Goal: Task Accomplishment & Management: Manage account settings

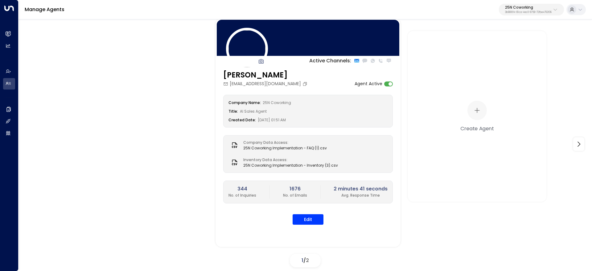
click at [546, 6] on p "25N Coworking" at bounding box center [528, 8] width 47 height 4
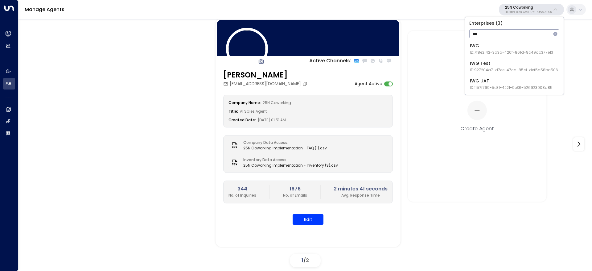
type input "***"
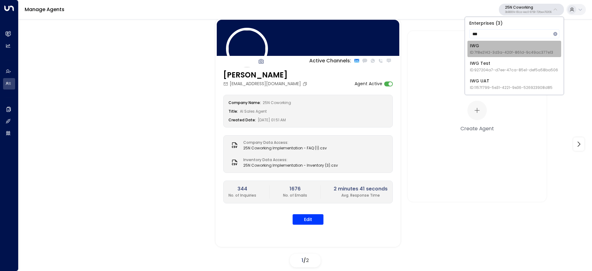
click at [537, 47] on div "IWG ID: 7f8e2142-3d3a-420f-861d-9c49ac377e13" at bounding box center [511, 49] width 83 height 13
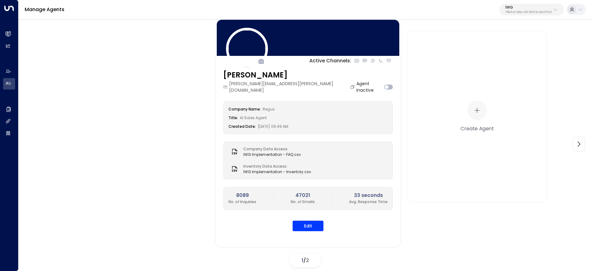
click at [534, 4] on div "Manage Agents IWG 7f8e2142-3d3a-420f-861d-9c49ac377e13" at bounding box center [306, 9] width 574 height 19
click at [525, 15] on button "IWG 7f8e2142-3d3a-420f-861d-9c49ac377e13" at bounding box center [531, 10] width 65 height 12
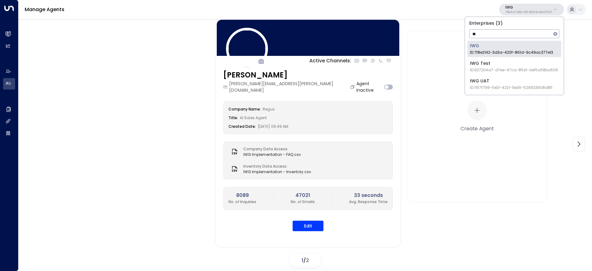
type input "**"
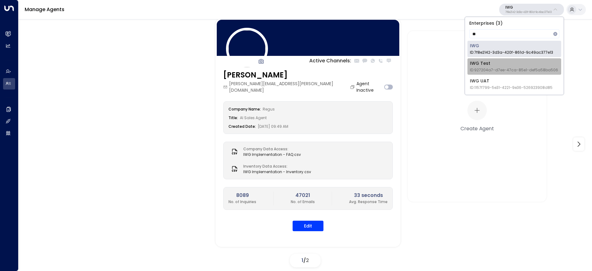
click at [542, 65] on div "IWG Test ID: 927204a7-d7ee-47ca-85e1-def5a58ba506" at bounding box center [514, 66] width 88 height 13
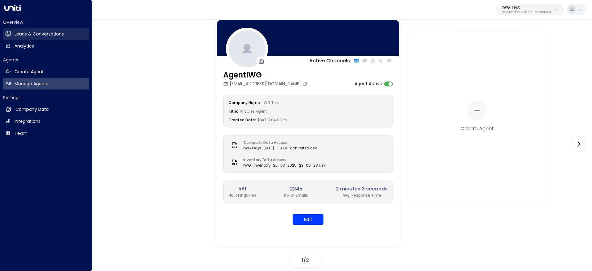
click at [59, 29] on link "Leads & Conversations Leads & Conversations" at bounding box center [46, 33] width 86 height 11
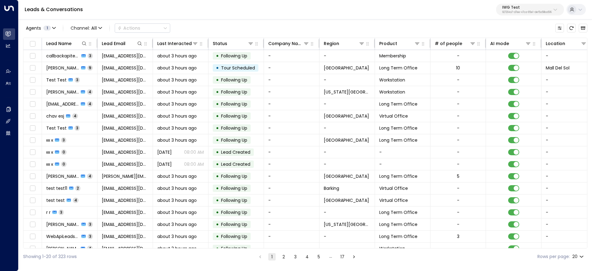
click at [522, 14] on button "IWG Test 927204a7-d7ee-47ca-85e1-def5a58ba506" at bounding box center [530, 10] width 68 height 12
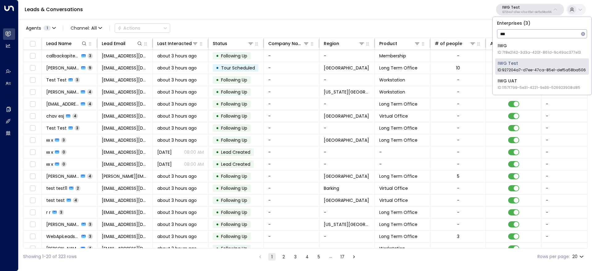
type input "***"
click at [564, 86] on span "ID: 1157f799-5e31-4221-9e36-526923908d85" at bounding box center [539, 88] width 83 height 6
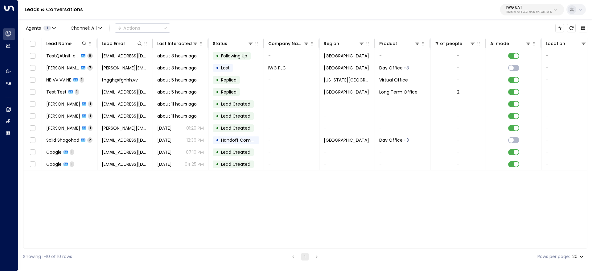
click at [522, 9] on div "IWG UAT 1157f799-5e31-4221-9e36-526923908d85" at bounding box center [528, 10] width 45 height 8
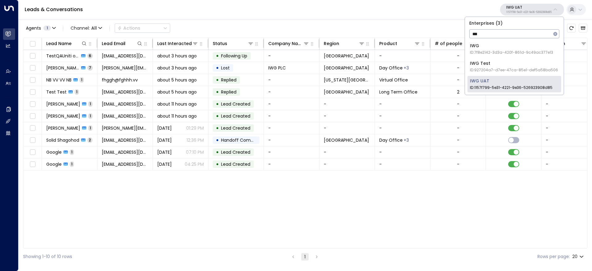
type input "***"
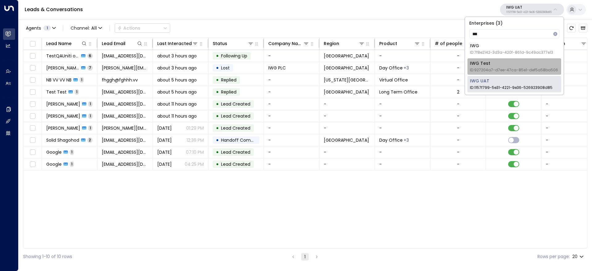
click at [527, 68] on span "ID: 927204a7-d7ee-47ca-85e1-def5a58ba506" at bounding box center [514, 70] width 88 height 6
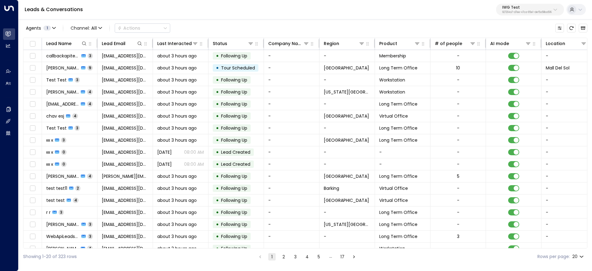
click at [285, 261] on div "Showing 1-20 of 323 rows 1 2 3 4 5 … 17 Rows per page: 20 **" at bounding box center [305, 256] width 564 height 16
click at [284, 257] on button "2" at bounding box center [283, 256] width 7 height 7
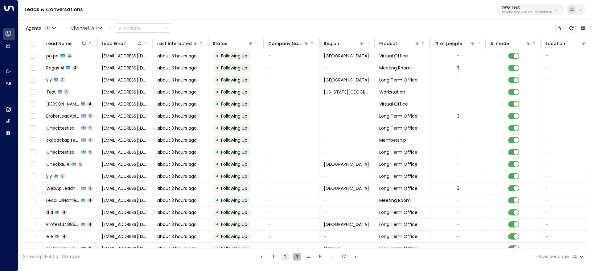
click at [297, 255] on button "3" at bounding box center [296, 256] width 7 height 7
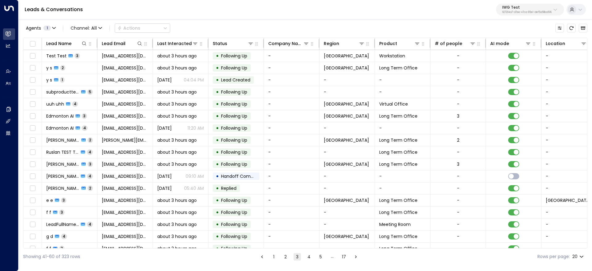
click at [506, 9] on p "IWG Test" at bounding box center [526, 8] width 49 height 4
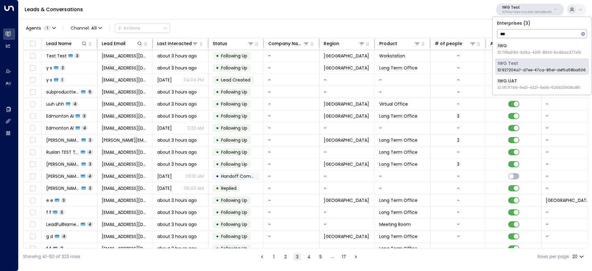
type input "***"
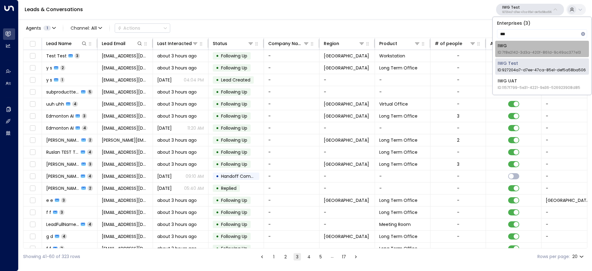
click at [531, 48] on div "IWG ID: 7f8e2142-3d3a-420f-861d-9c49ac377e13" at bounding box center [539, 49] width 83 height 13
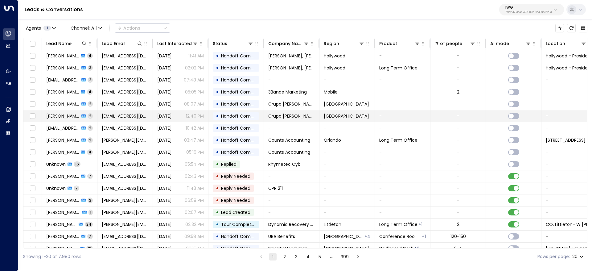
scroll to position [44, 0]
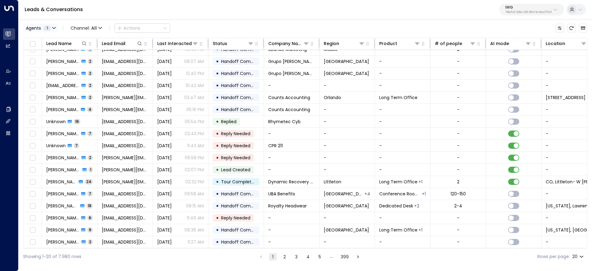
click at [53, 24] on button "Agents 1" at bounding box center [40, 28] width 35 height 9
click at [53, 24] on div at bounding box center [296, 135] width 592 height 271
drag, startPoint x: 546, startPoint y: 8, endPoint x: 531, endPoint y: 11, distance: 15.7
click at [546, 8] on p "IWG" at bounding box center [528, 8] width 46 height 4
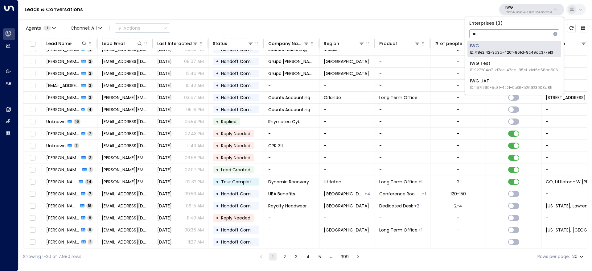
type input "**"
click at [522, 59] on li "IWG Test ID: 927204a7-d7ee-47ca-85e1-def5a58ba506" at bounding box center [515, 66] width 94 height 16
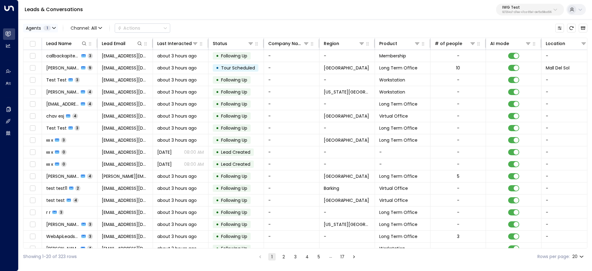
click at [41, 29] on div "Agents 1" at bounding box center [38, 28] width 25 height 5
click at [541, 15] on div at bounding box center [296, 135] width 592 height 271
click at [534, 12] on p "927204a7-d7ee-47ca-85e1-def5a58ba506" at bounding box center [526, 12] width 49 height 2
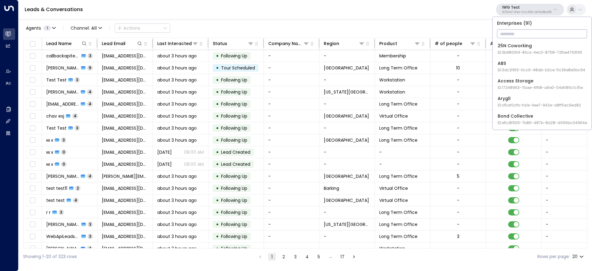
click at [509, 6] on p "IWG Test" at bounding box center [526, 8] width 49 height 4
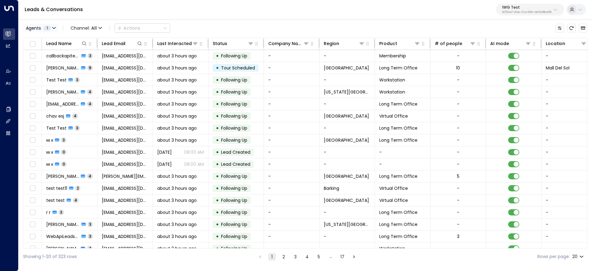
click at [29, 29] on span "Agents" at bounding box center [33, 28] width 15 height 4
click at [178, 43] on div "Last Interacted" at bounding box center [171, 43] width 29 height 7
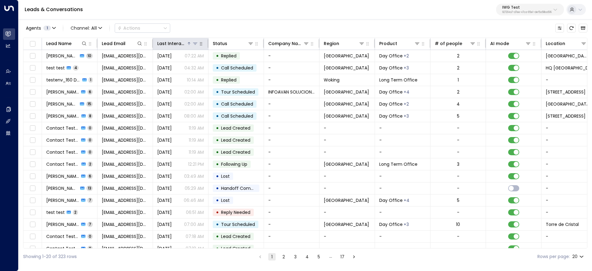
click at [188, 45] on icon at bounding box center [189, 44] width 4 height 4
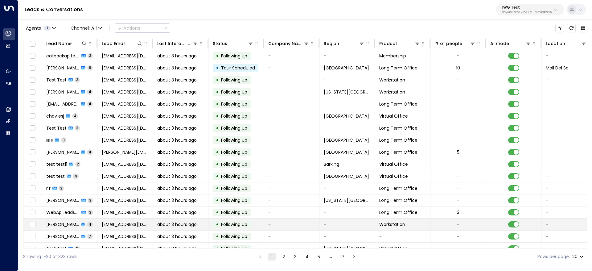
drag, startPoint x: 171, startPoint y: 224, endPoint x: 176, endPoint y: 225, distance: 5.9
click at [176, 225] on tbody "callbackapitest_uHjMlH callbackapitest_8628888130 3 [EMAIL_ADDRESS][DOMAIN_NAME…" at bounding box center [365, 170] width 685 height 241
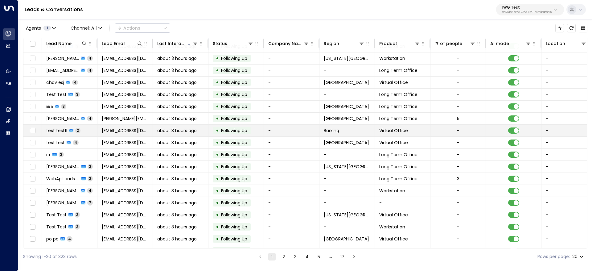
scroll to position [44, 0]
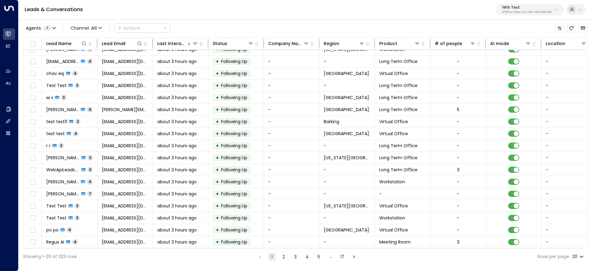
click at [579, 10] on icon at bounding box center [580, 9] width 5 height 5
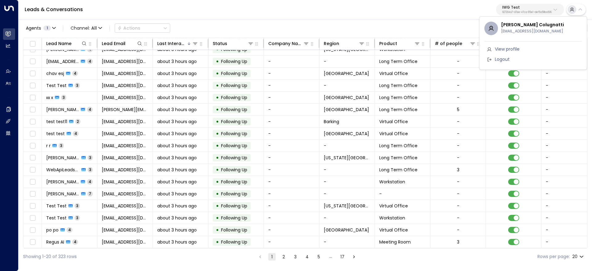
click at [321, 6] on div at bounding box center [296, 135] width 592 height 271
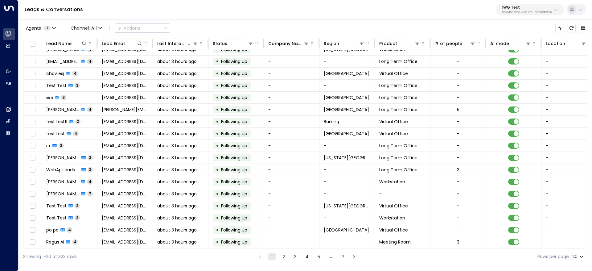
scroll to position [0, 0]
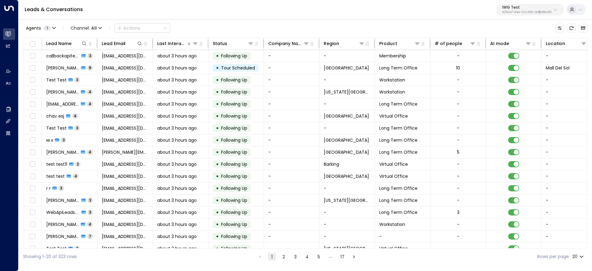
drag, startPoint x: 540, startPoint y: 16, endPoint x: 536, endPoint y: 19, distance: 5.0
click at [537, 19] on div "Leads & Conversations IWG Test 927204a7-d7ee-47ca-85e1-def5a58ba506" at bounding box center [306, 9] width 574 height 19
click at [516, 12] on p "927204a7-d7ee-47ca-85e1-def5a58ba506" at bounding box center [526, 12] width 49 height 2
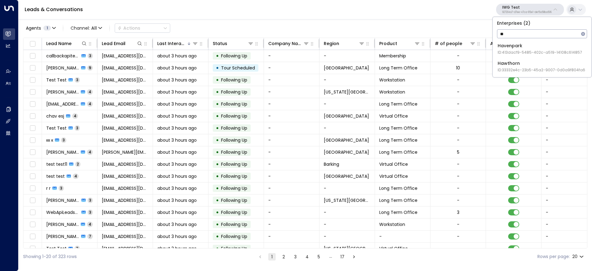
type input "*"
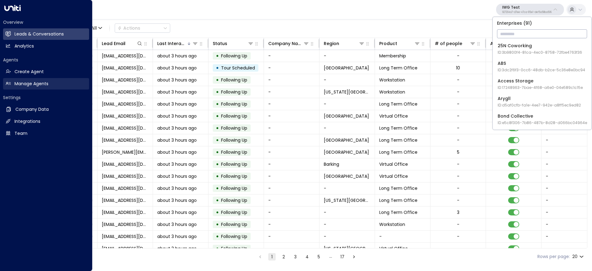
click at [23, 80] on link "Manage Agents Manage Agents" at bounding box center [46, 83] width 86 height 11
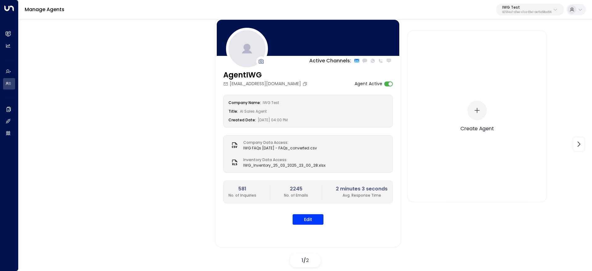
click at [543, 198] on div "Create Agent" at bounding box center [477, 116] width 139 height 171
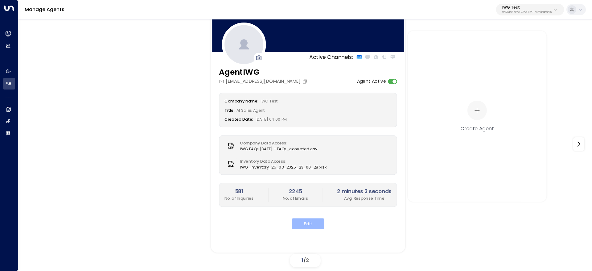
click at [305, 222] on button "Edit" at bounding box center [308, 223] width 32 height 11
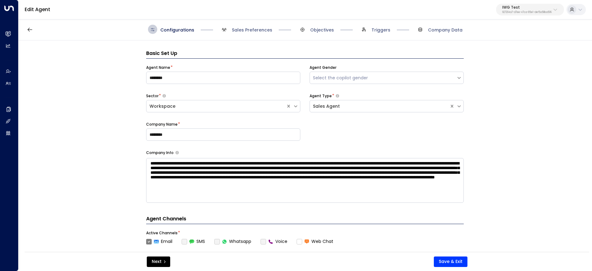
scroll to position [9, 0]
